Goal: Task Accomplishment & Management: Manage account settings

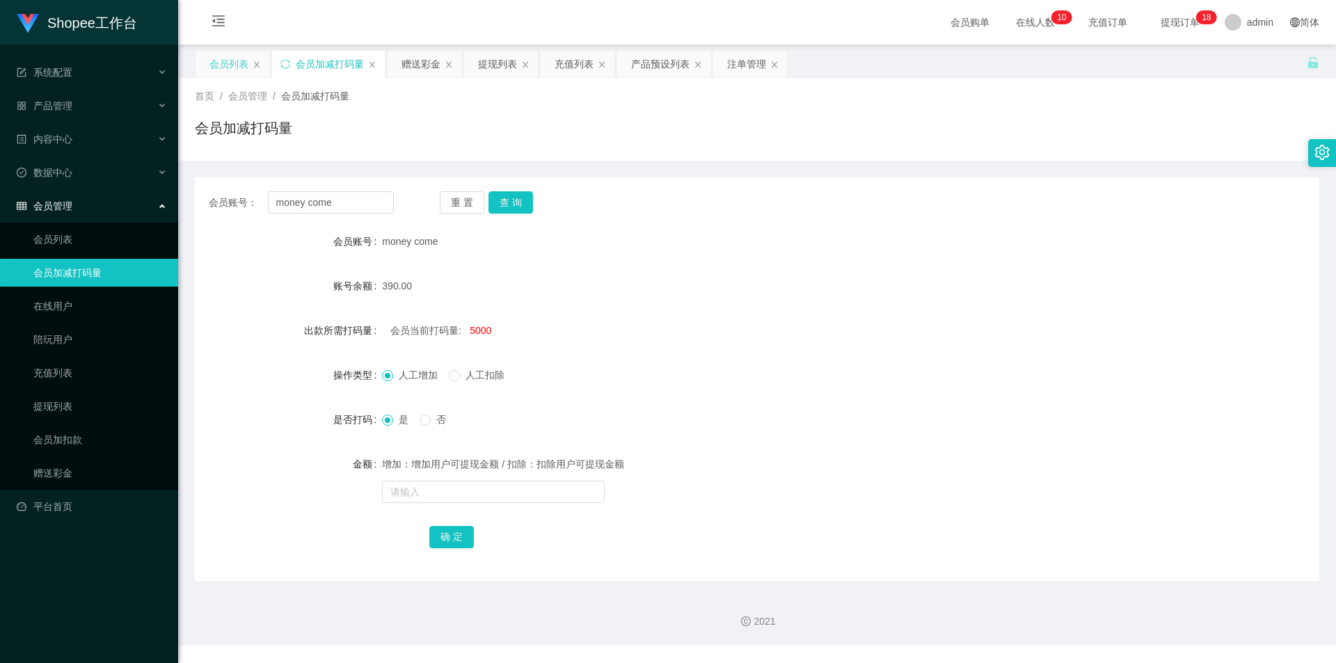
click at [228, 70] on div "会员列表" at bounding box center [228, 64] width 39 height 26
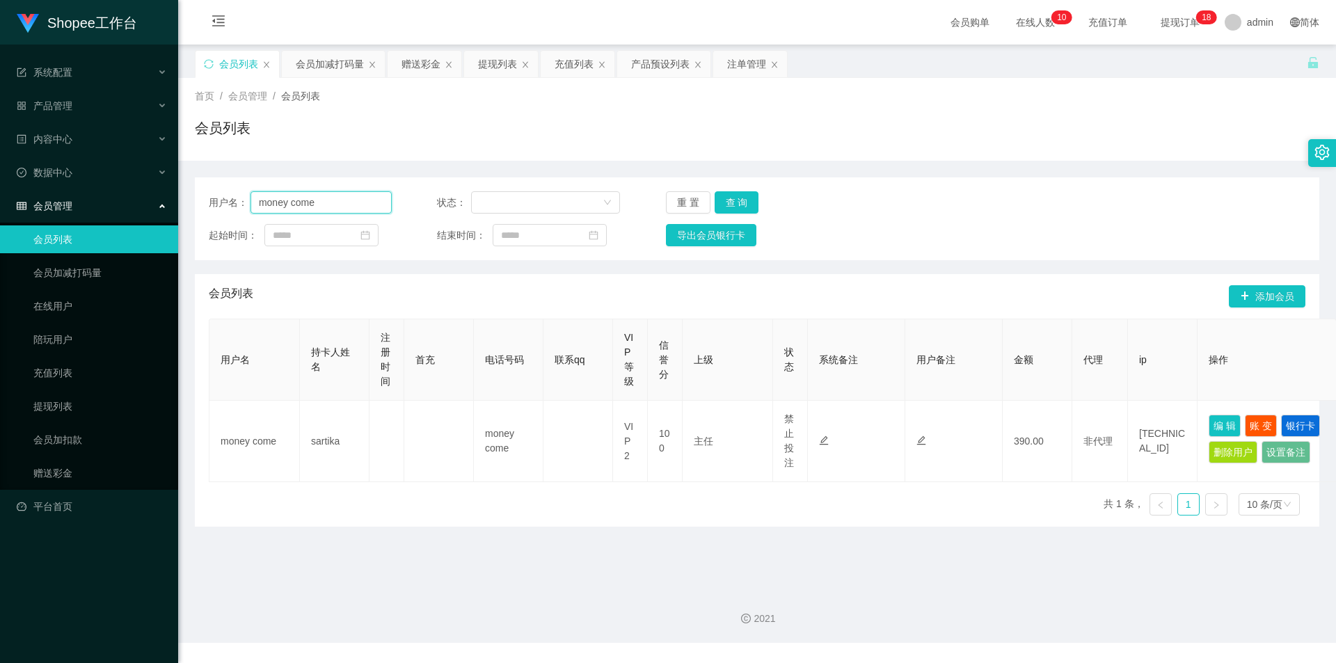
drag, startPoint x: 306, startPoint y: 205, endPoint x: 495, endPoint y: 214, distance: 189.5
click at [306, 205] on input "money come" at bounding box center [321, 202] width 141 height 22
paste input "Vivon0608"
type input "Vivon0608"
drag, startPoint x: 740, startPoint y: 202, endPoint x: 750, endPoint y: 200, distance: 10.6
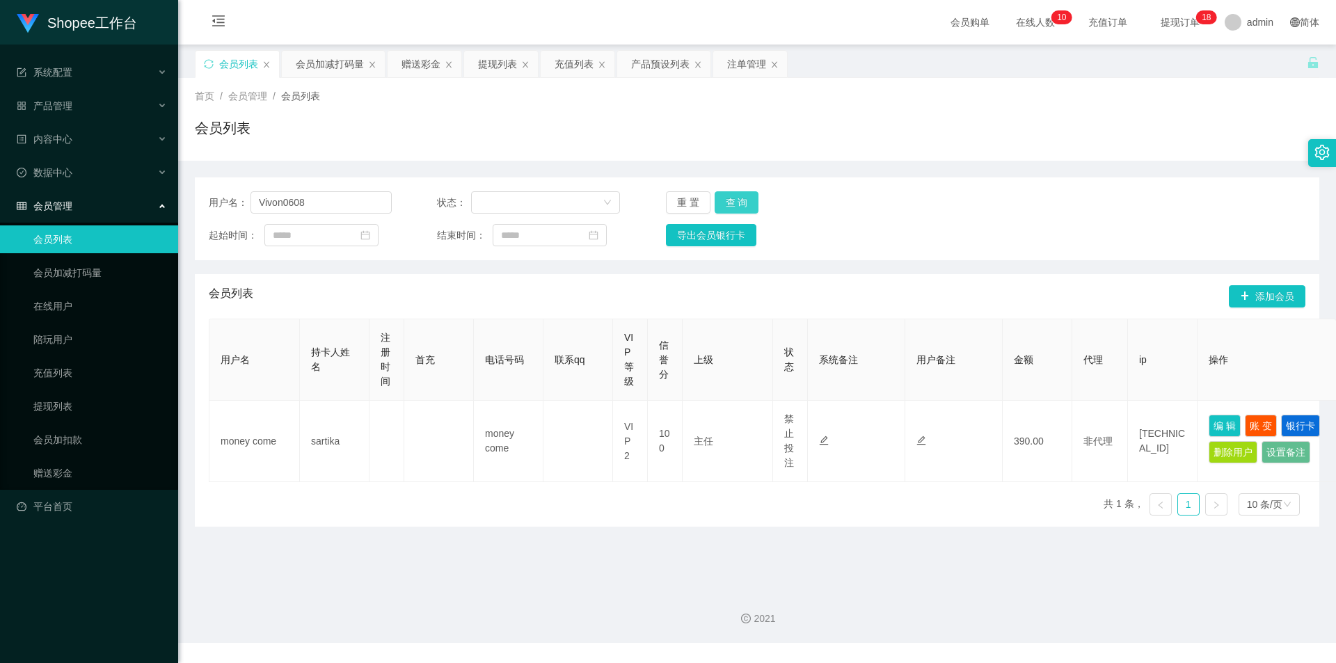
click at [747, 201] on button "查 询" at bounding box center [737, 202] width 45 height 22
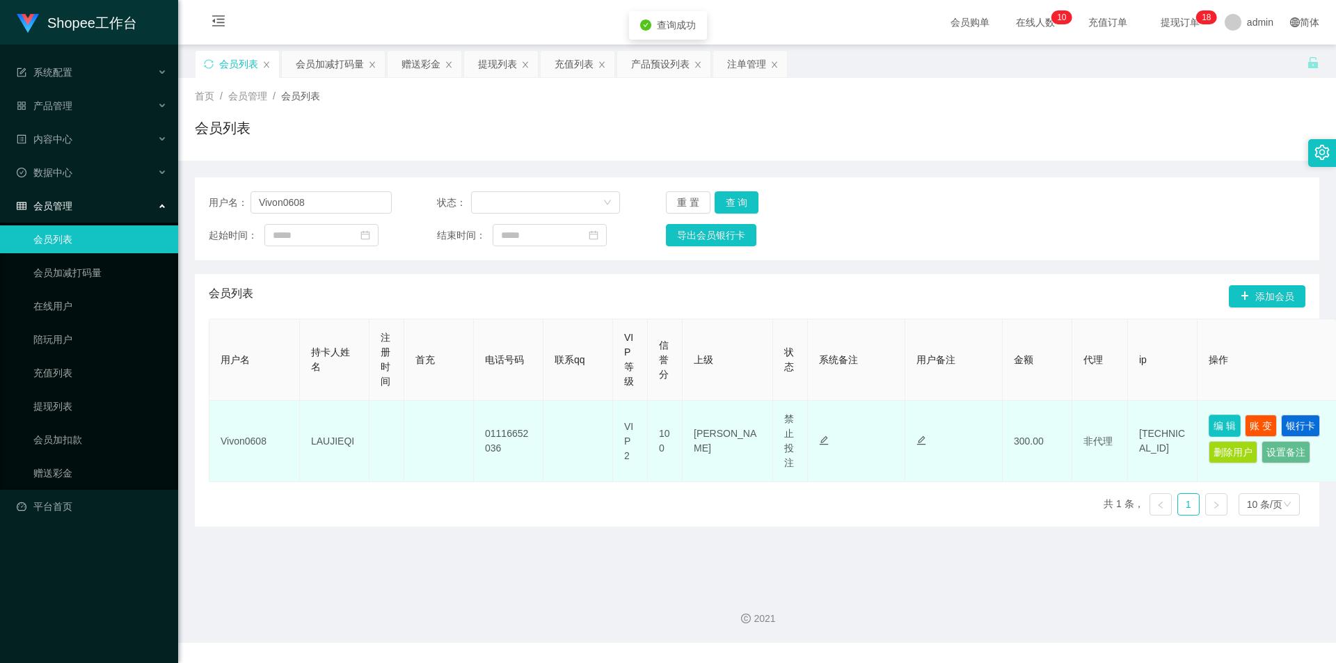
click at [1231, 426] on button "编 辑" at bounding box center [1225, 426] width 32 height 22
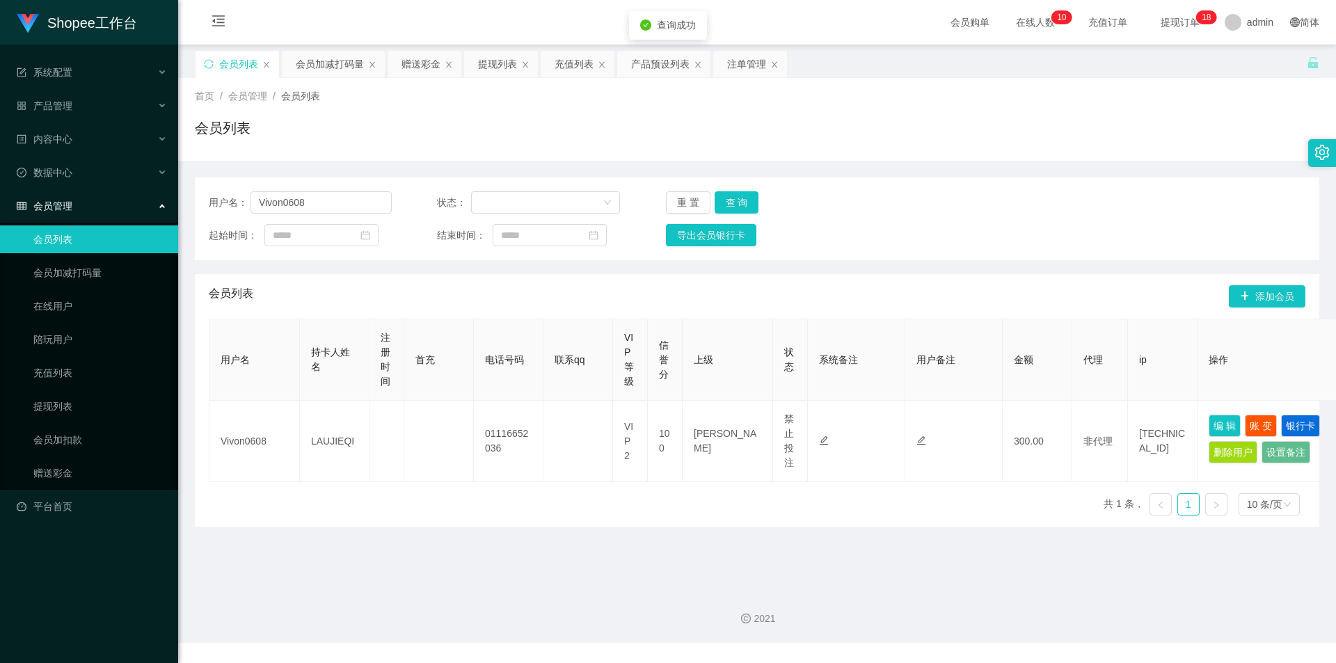
type input "Vivon0608"
type input "01116652036"
type input "LAUJIEQI"
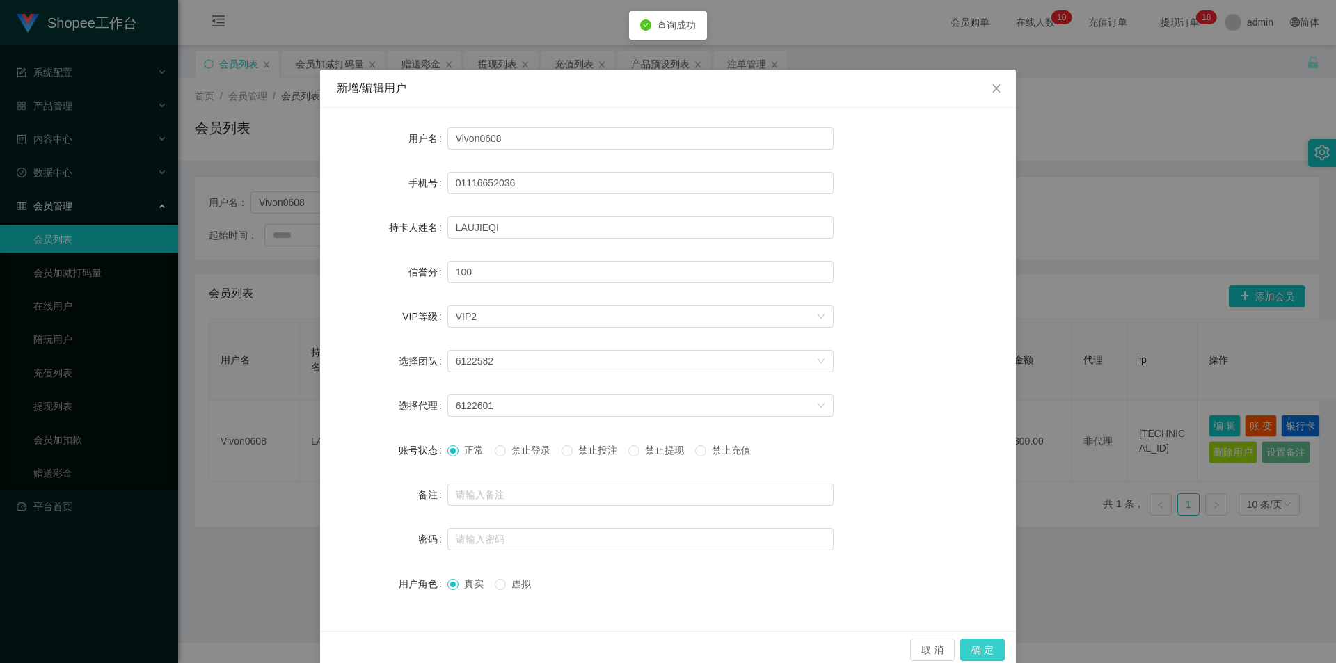
click at [970, 648] on button "确 定" at bounding box center [982, 650] width 45 height 22
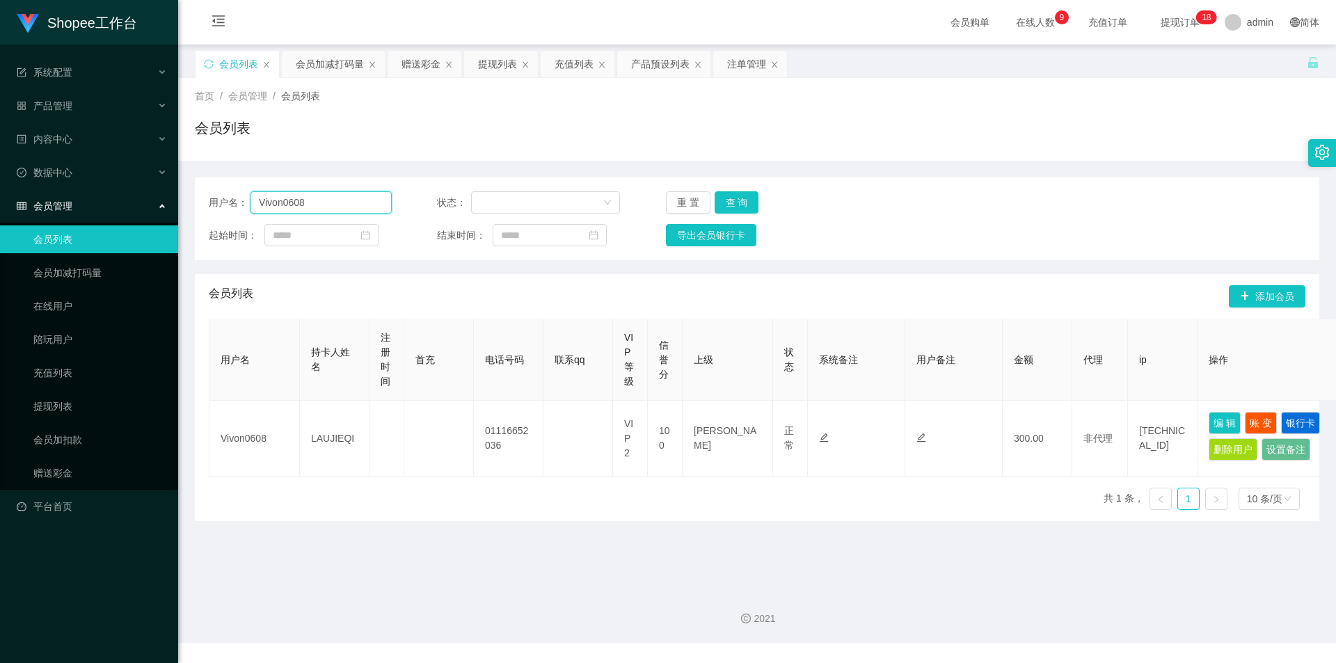
click at [353, 212] on input "Vivon0608" at bounding box center [321, 202] width 141 height 22
paste input "Klchung1970"
type input "Klchung1970"
drag, startPoint x: 733, startPoint y: 207, endPoint x: 788, endPoint y: 251, distance: 69.9
click at [733, 207] on button "查 询" at bounding box center [737, 202] width 45 height 22
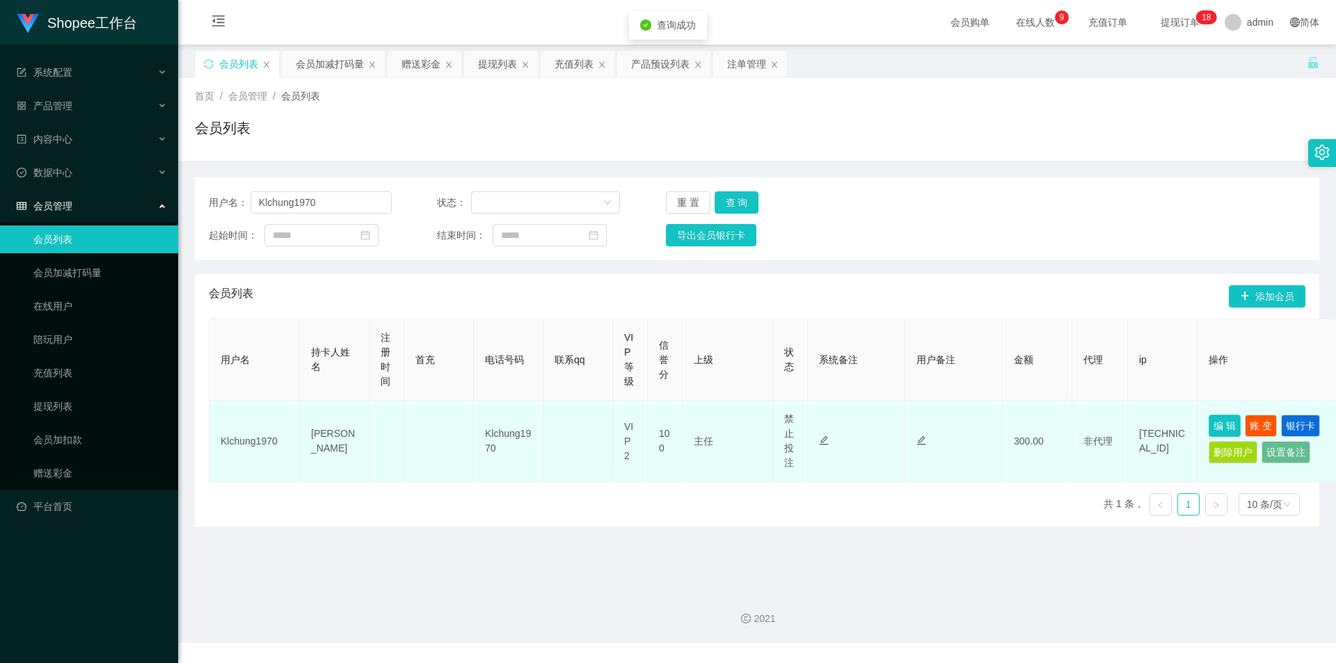
click at [1231, 427] on button "编 辑" at bounding box center [1225, 426] width 32 height 22
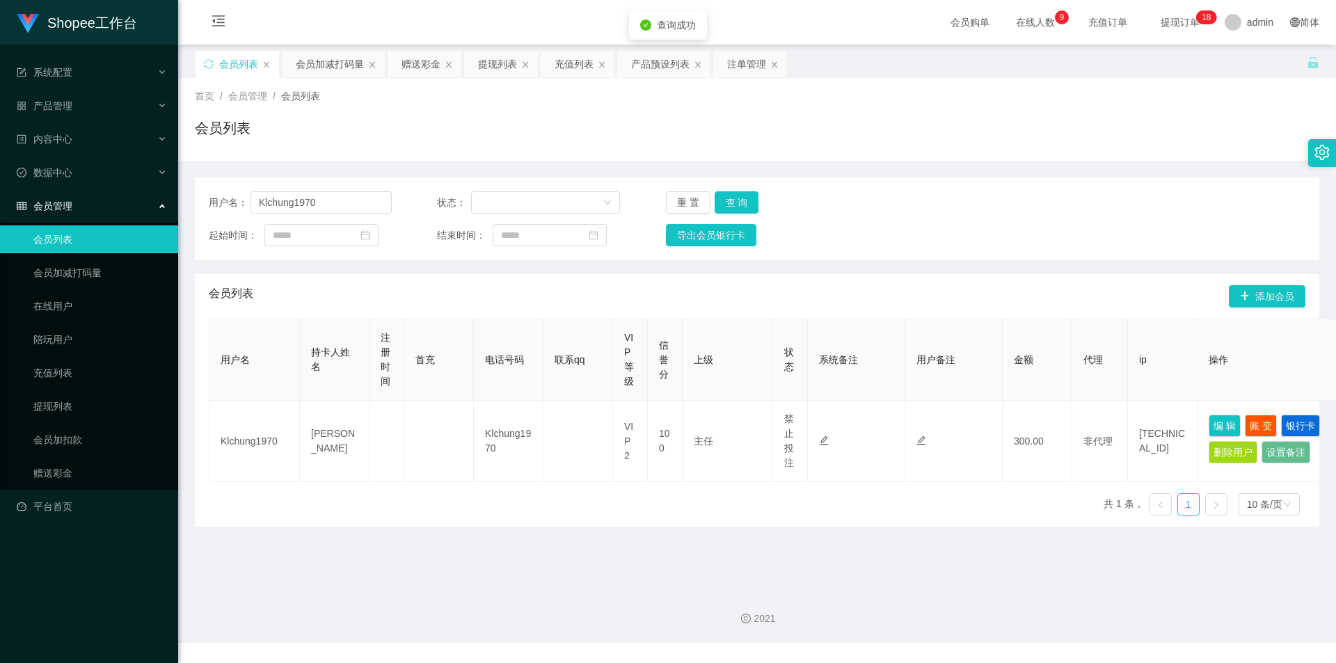
type input "Klchung1970"
type input "[PERSON_NAME]"
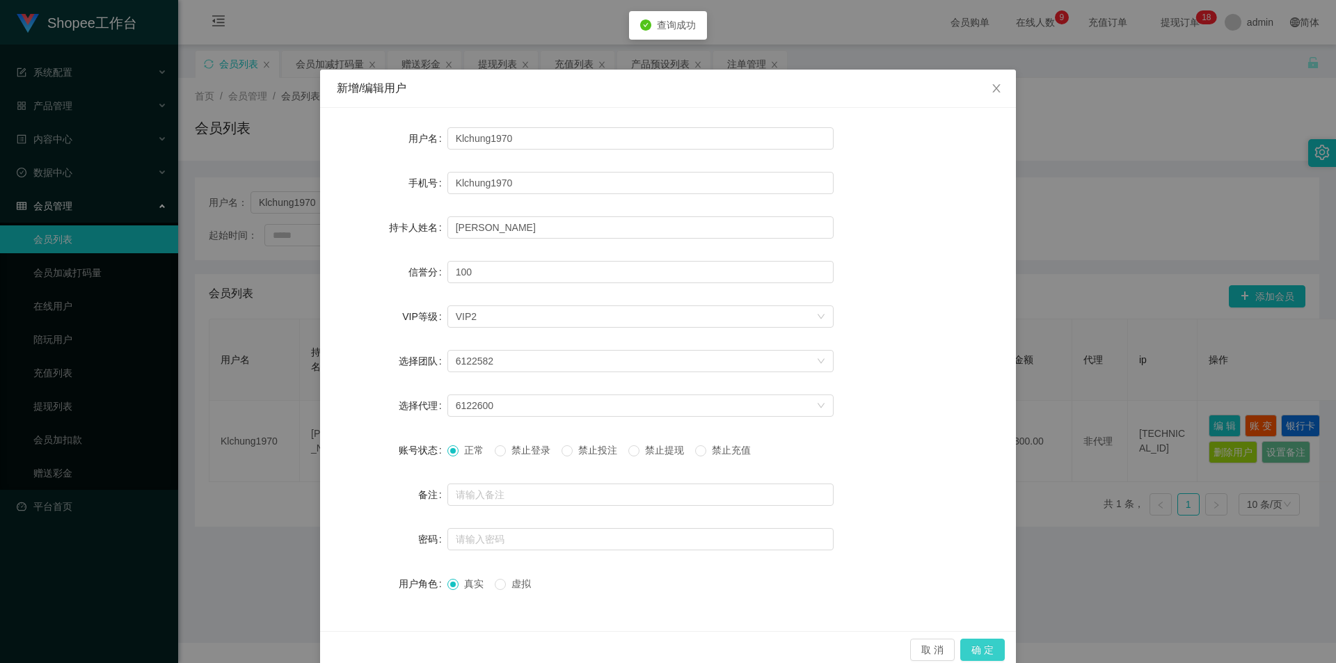
click at [994, 649] on button "确 定" at bounding box center [982, 650] width 45 height 22
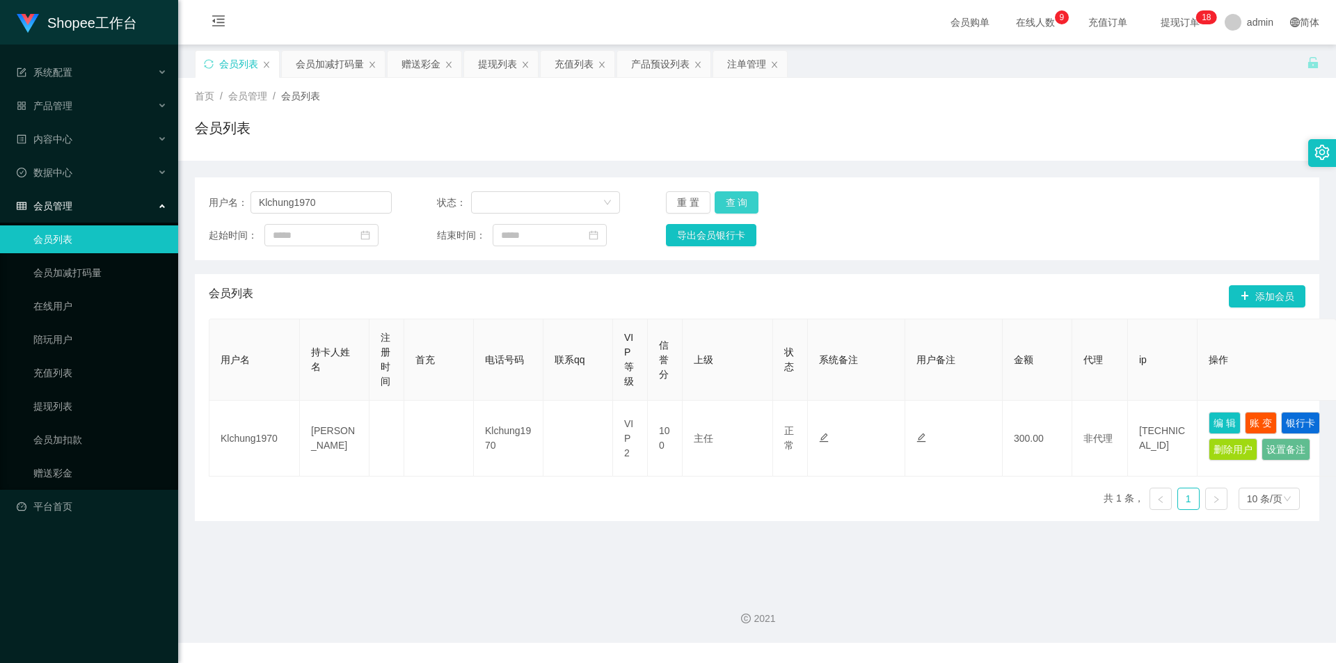
click at [743, 202] on button "查 询" at bounding box center [737, 202] width 45 height 22
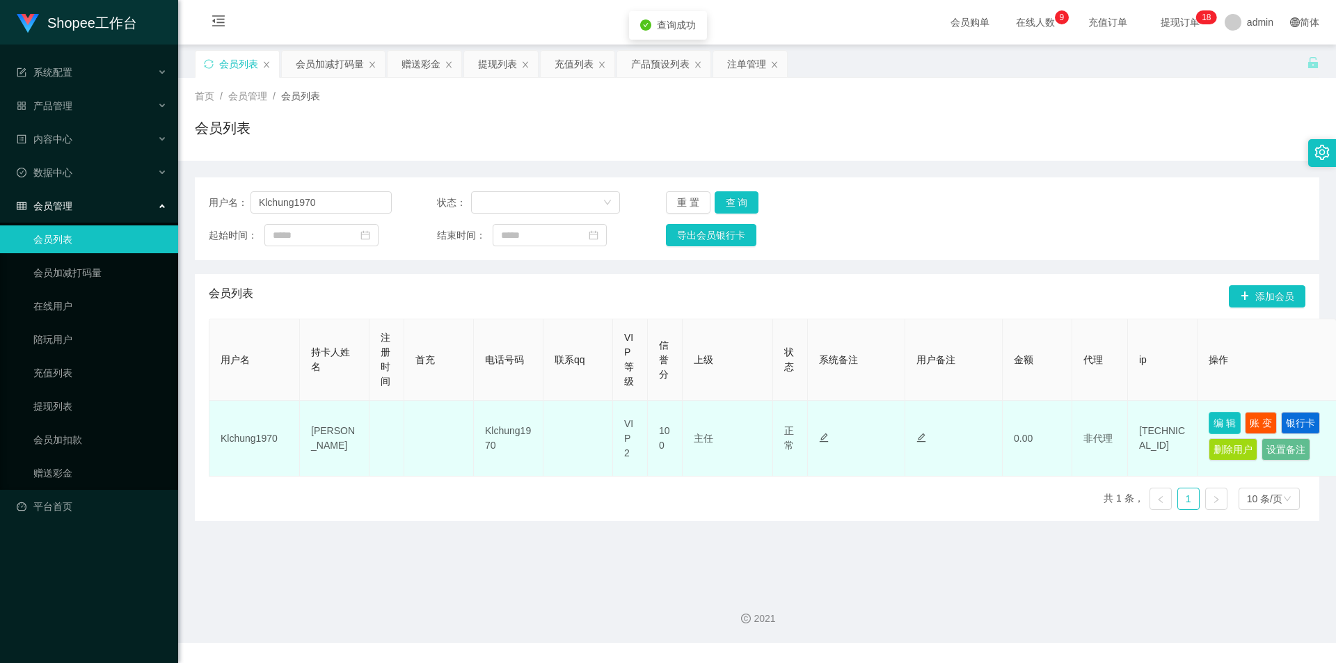
click at [1232, 422] on button "编 辑" at bounding box center [1225, 423] width 32 height 22
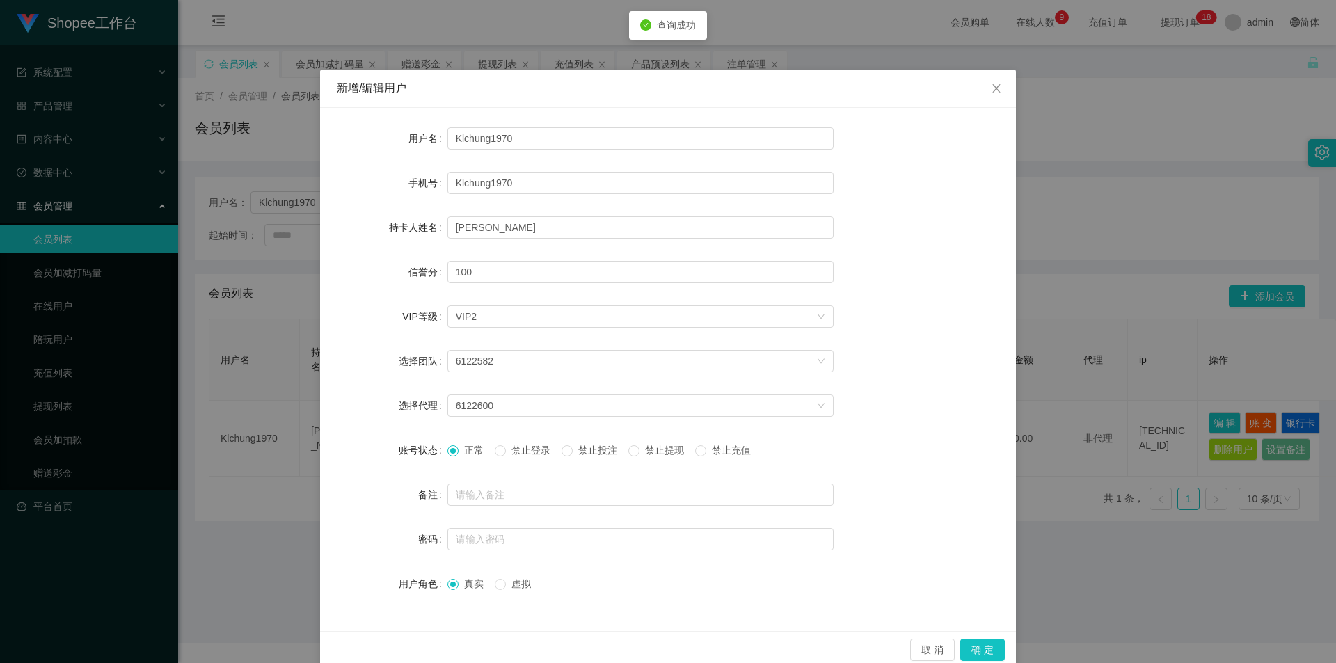
click at [605, 447] on span "禁止投注" at bounding box center [598, 450] width 50 height 11
click at [985, 656] on button "确 定" at bounding box center [982, 650] width 45 height 22
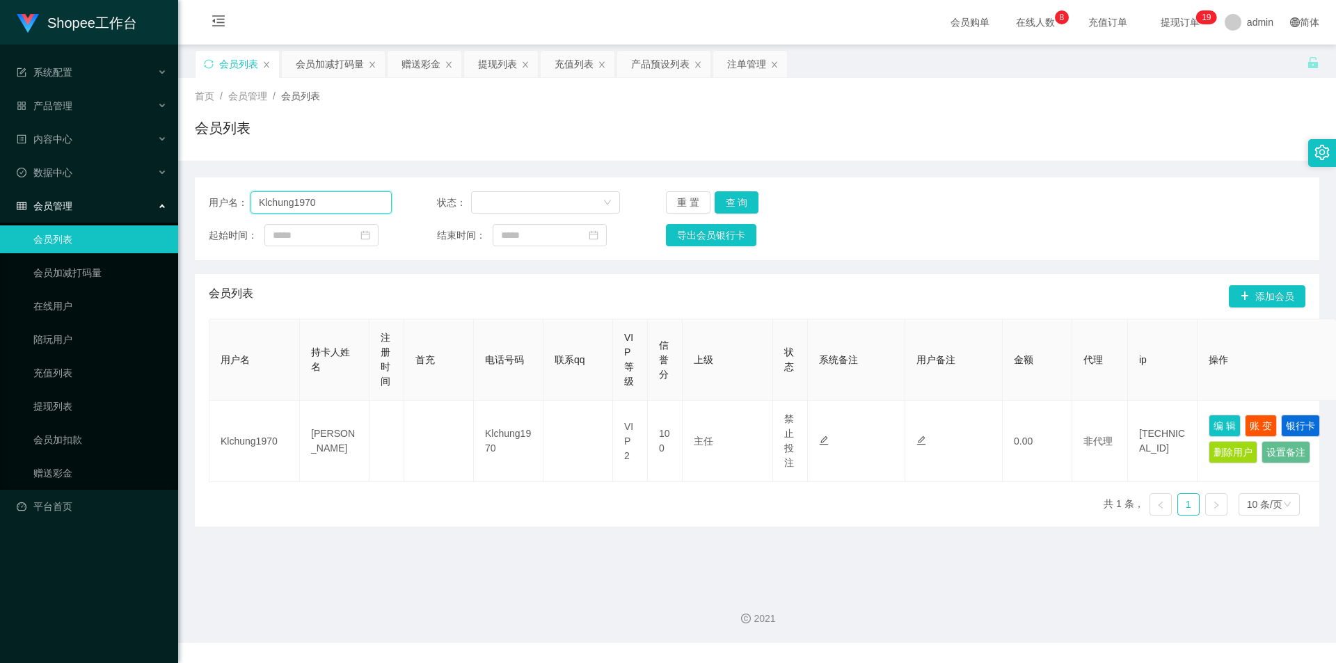
click at [344, 212] on input "Klchung1970" at bounding box center [321, 202] width 141 height 22
drag, startPoint x: 332, startPoint y: 61, endPoint x: 331, endPoint y: 81, distance: 20.2
click at [332, 61] on div "会员加减打码量" at bounding box center [330, 64] width 68 height 26
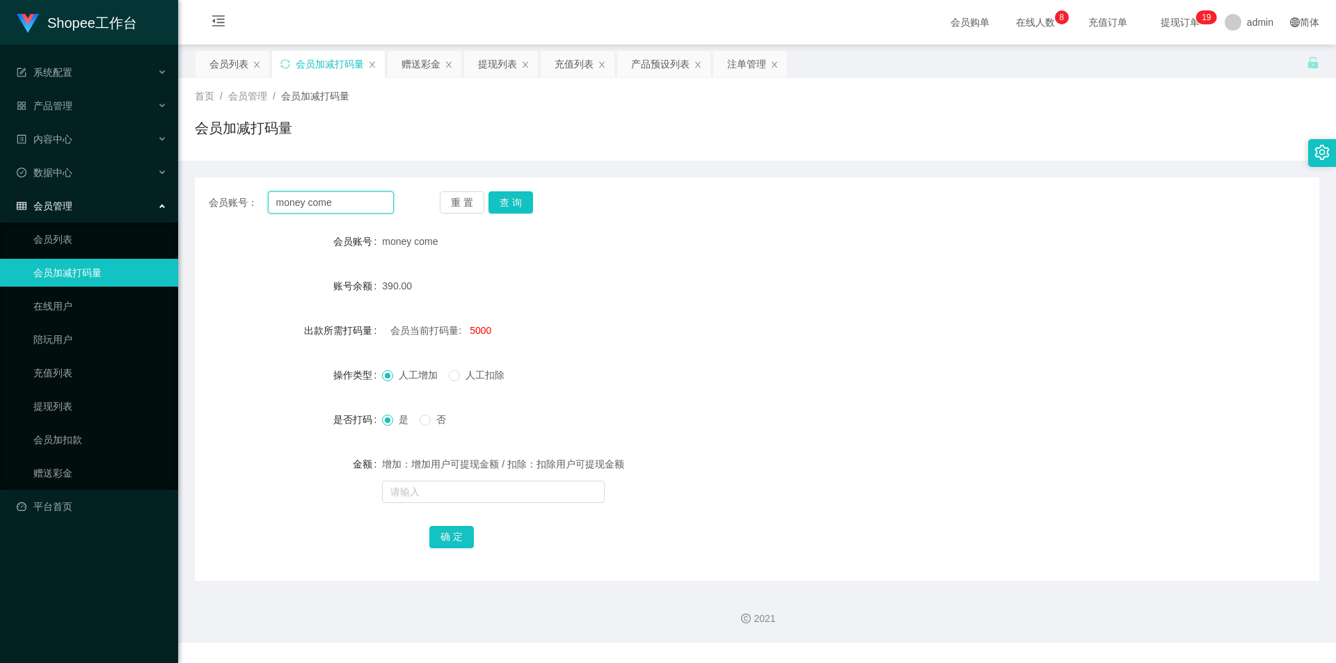
drag, startPoint x: 354, startPoint y: 206, endPoint x: 363, endPoint y: 210, distance: 10.0
click at [357, 206] on input "money come" at bounding box center [331, 202] width 126 height 22
paste input "Klchung1970"
type input "Klchung1970"
click at [514, 205] on button "查 询" at bounding box center [511, 202] width 45 height 22
